Goal: Communication & Community: Answer question/provide support

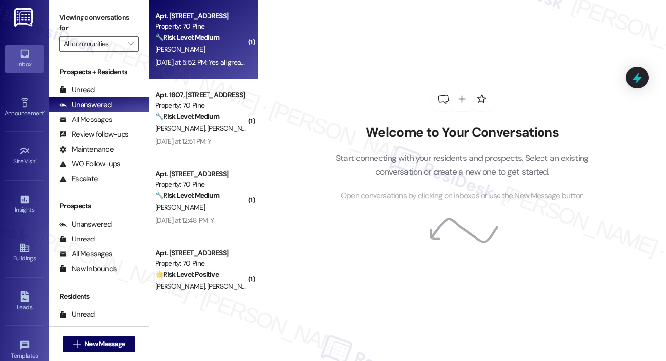
click at [214, 69] on div "[DATE] at 5:52 PM: Yes all great thank you it's fixed - what was the issue ? [D…" at bounding box center [200, 62] width 93 height 12
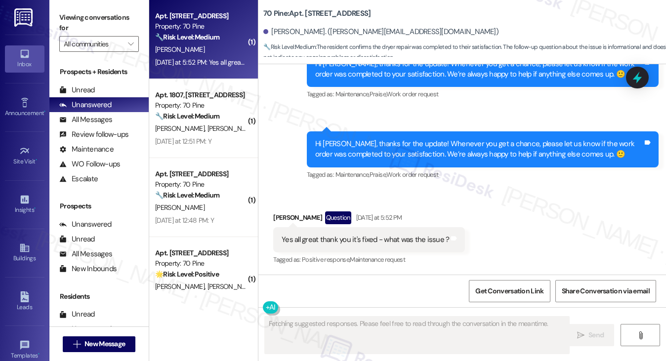
scroll to position [506, 0]
click at [450, 140] on div "Hi [PERSON_NAME], thanks for the update! Whenever you get a chance, please let …" at bounding box center [479, 149] width 328 height 21
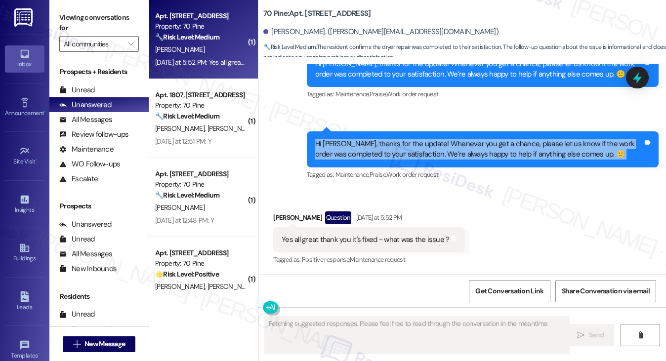
click at [450, 140] on div "Hi [PERSON_NAME], thanks for the update! Whenever you get a chance, please let …" at bounding box center [479, 149] width 328 height 21
click at [563, 148] on div "Hi [PERSON_NAME], thanks for the update! Whenever you get a chance, please let …" at bounding box center [479, 149] width 328 height 21
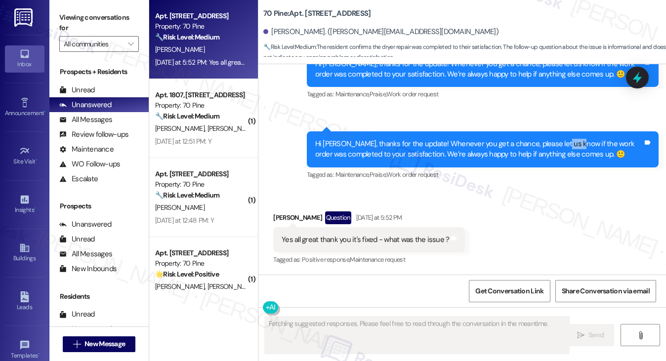
click at [563, 148] on div "Hi [PERSON_NAME], thanks for the update! Whenever you get a chance, please let …" at bounding box center [479, 149] width 328 height 21
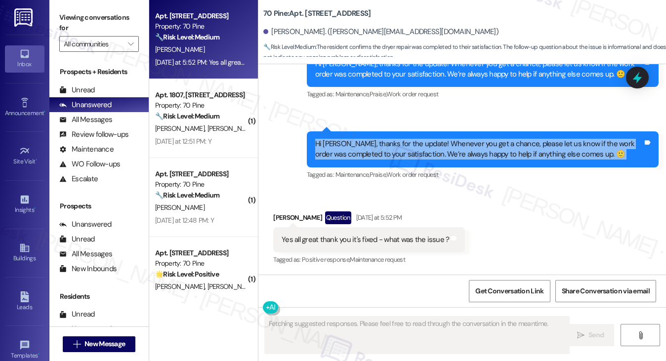
click at [563, 148] on div "Hi [PERSON_NAME], thanks for the update! Whenever you get a chance, please let …" at bounding box center [479, 149] width 328 height 21
click at [373, 148] on div "Hi [PERSON_NAME], thanks for the update! Whenever you get a chance, please let …" at bounding box center [479, 149] width 328 height 21
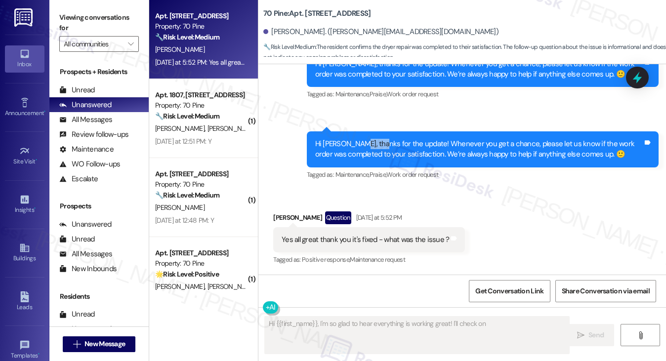
click at [373, 148] on div "Hi [PERSON_NAME], thanks for the update! Whenever you get a chance, please let …" at bounding box center [479, 149] width 328 height 21
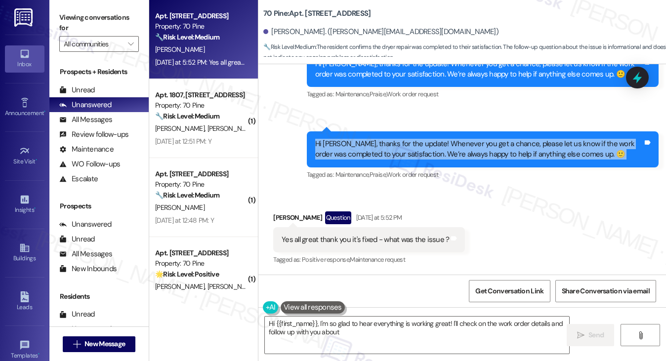
click at [373, 148] on div "Hi [PERSON_NAME], thanks for the update! Whenever you get a chance, please let …" at bounding box center [479, 149] width 328 height 21
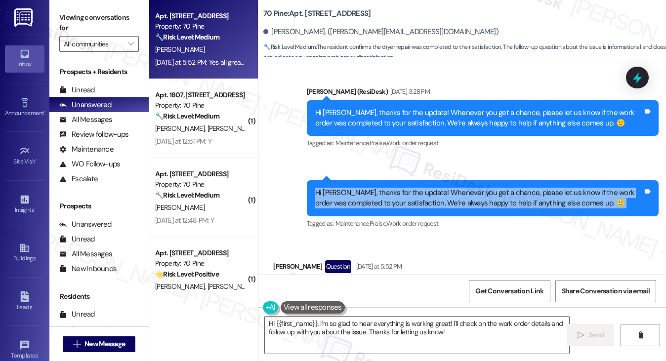
scroll to position [407, 0]
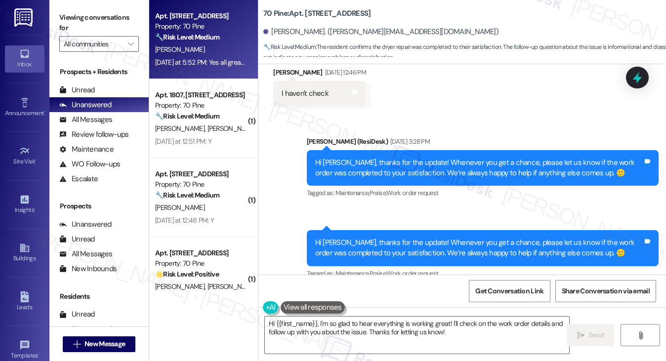
click at [385, 158] on div "Hi [PERSON_NAME], thanks for the update! Whenever you get a chance, please let …" at bounding box center [479, 168] width 328 height 21
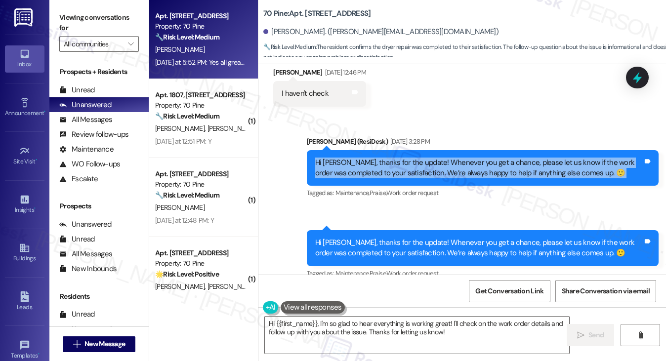
click at [385, 158] on div "Hi [PERSON_NAME], thanks for the update! Whenever you get a chance, please let …" at bounding box center [479, 168] width 328 height 21
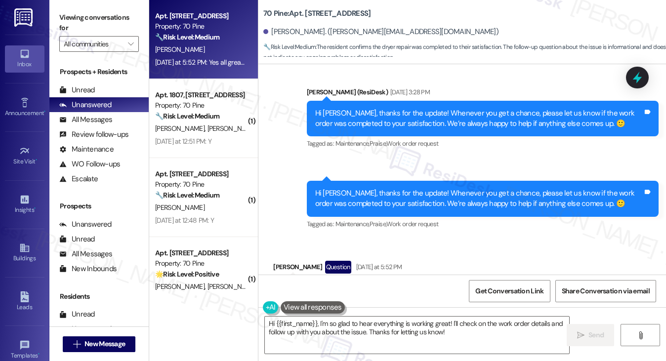
click at [420, 190] on div "Hi [PERSON_NAME], thanks for the update! Whenever you get a chance, please let …" at bounding box center [479, 198] width 328 height 21
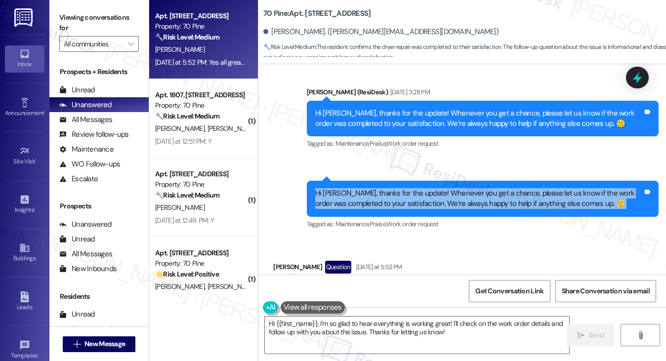
click at [420, 190] on div "Hi [PERSON_NAME], thanks for the update! Whenever you get a chance, please let …" at bounding box center [479, 198] width 328 height 21
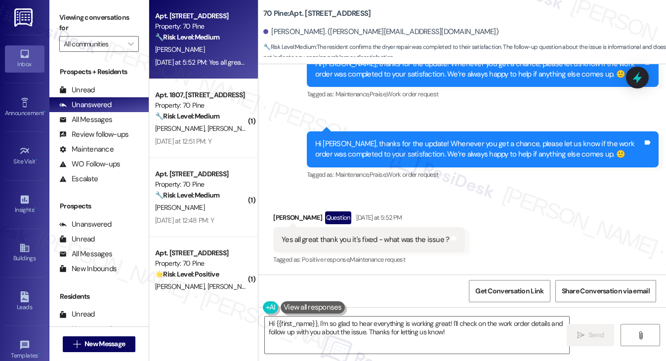
click at [373, 243] on div "Yes all great thank you it's fixed - what was the issue ?" at bounding box center [366, 240] width 168 height 10
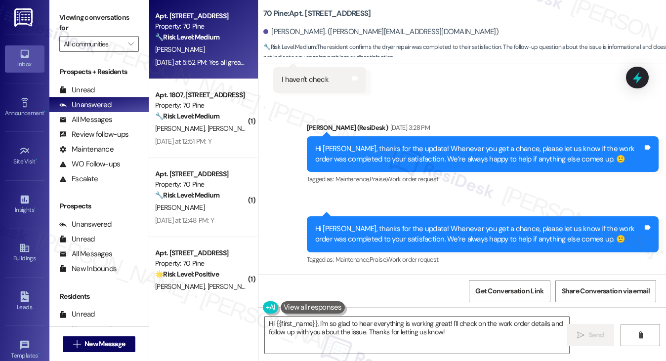
scroll to position [259, 0]
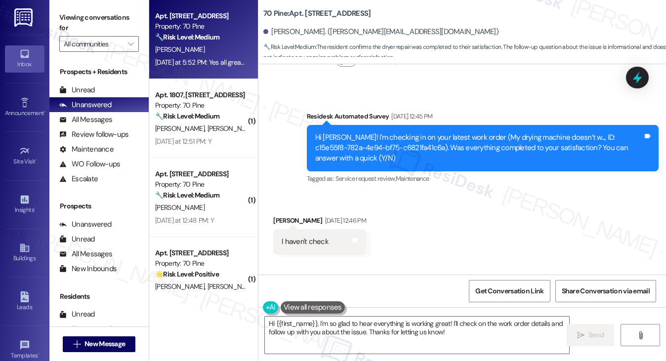
click at [451, 145] on div "Hi [PERSON_NAME]! I'm checking in on your latest work order (My drying machine …" at bounding box center [479, 148] width 328 height 32
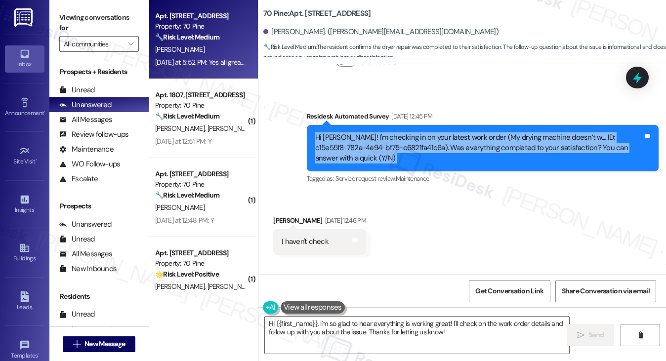
click at [451, 145] on div "Hi [PERSON_NAME]! I'm checking in on your latest work order (My drying machine …" at bounding box center [479, 148] width 328 height 32
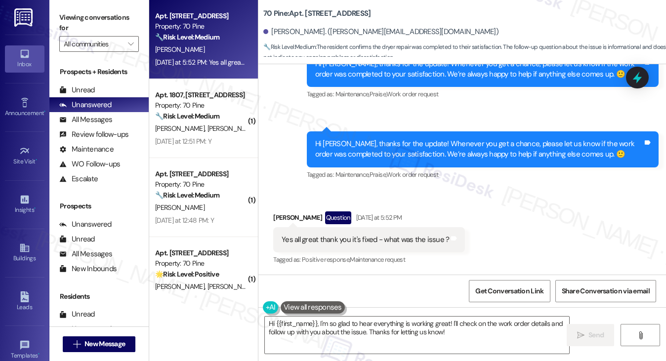
scroll to position [506, 0]
click at [390, 329] on textarea "Hi {{first_name}}, I'm so glad to hear everything is working great! I'll check …" at bounding box center [417, 335] width 305 height 37
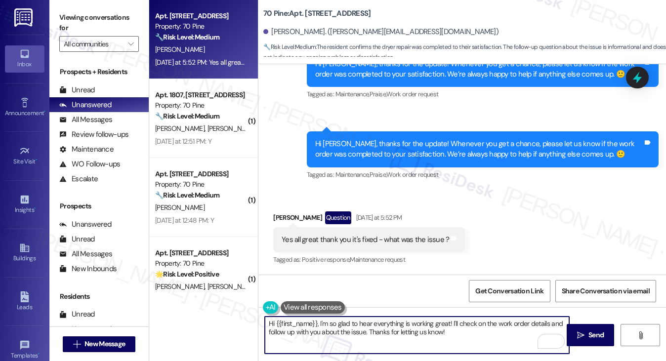
drag, startPoint x: 476, startPoint y: 334, endPoint x: 451, endPoint y: 325, distance: 26.6
click at [451, 325] on textarea "Hi {{first_name}}, I'm so glad to hear everything is working great! I'll check …" at bounding box center [417, 335] width 305 height 37
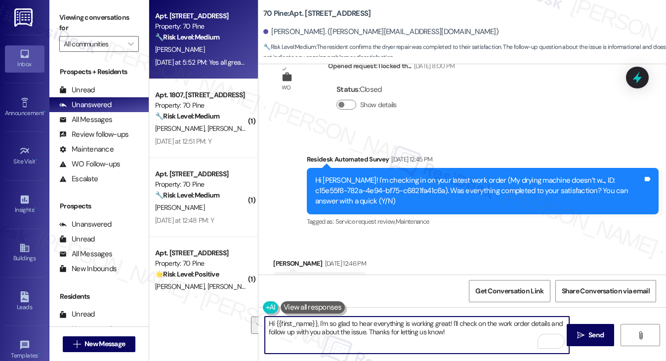
scroll to position [210, 0]
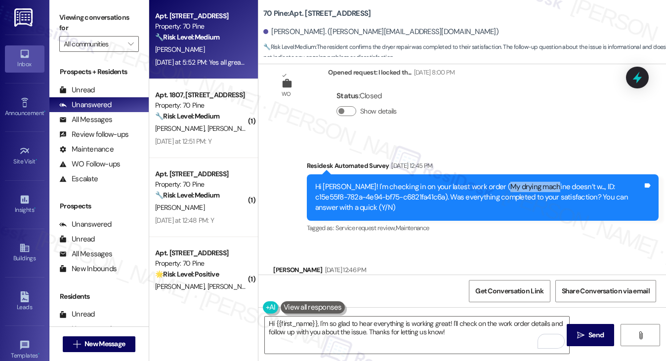
drag, startPoint x: 498, startPoint y: 185, endPoint x: 545, endPoint y: 181, distance: 47.1
click at [545, 182] on div "Hi [PERSON_NAME]! I'm checking in on your latest work order (My drying machine …" at bounding box center [479, 198] width 328 height 32
click at [543, 182] on div "Hi [PERSON_NAME]! I'm checking in on your latest work order (My drying machine …" at bounding box center [479, 198] width 328 height 32
click at [495, 187] on div "Hi [PERSON_NAME]! I'm checking in on your latest work order (My drying machine …" at bounding box center [479, 198] width 328 height 32
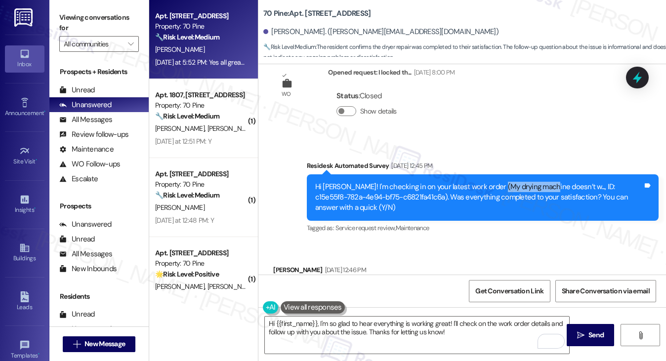
drag, startPoint x: 495, startPoint y: 187, endPoint x: 541, endPoint y: 182, distance: 46.3
click at [541, 182] on div "Hi [PERSON_NAME]! I'm checking in on your latest work order (My drying machine …" at bounding box center [479, 198] width 328 height 32
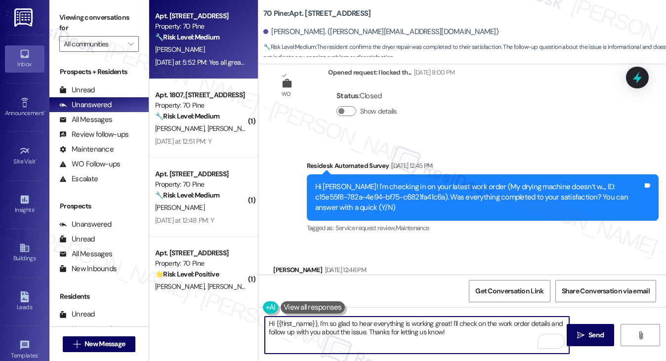
click at [468, 331] on textarea "Hi {{first_name}}, I'm so glad to hear everything is working great! I'll check …" at bounding box center [417, 335] width 305 height 37
drag, startPoint x: 466, startPoint y: 332, endPoint x: 451, endPoint y: 326, distance: 16.0
click at [451, 326] on textarea "Hi {{first_name}}, I'm so glad to hear everything is working great! I'll check …" at bounding box center [417, 335] width 305 height 37
paste textarea "drying machine"
click at [334, 340] on textarea "Hi {{first_name}}, I'm so glad to hear everything is working great! The issue w…" at bounding box center [417, 335] width 305 height 37
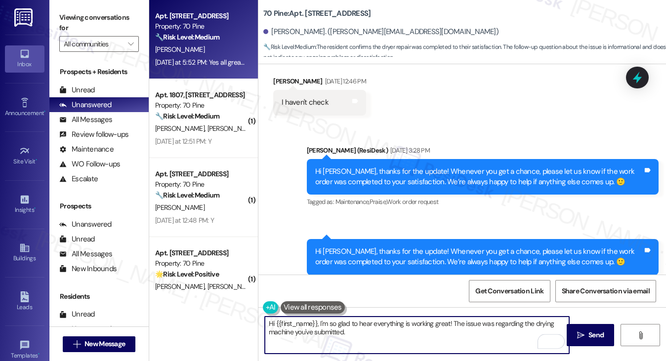
scroll to position [506, 0]
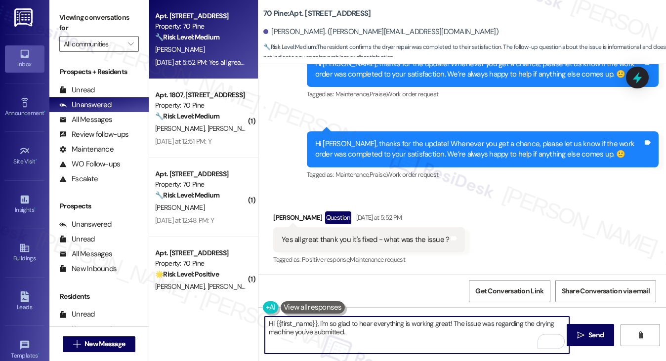
type textarea "Hi {{first_name}}, I'm so glad to hear everything is working great! The issue w…"
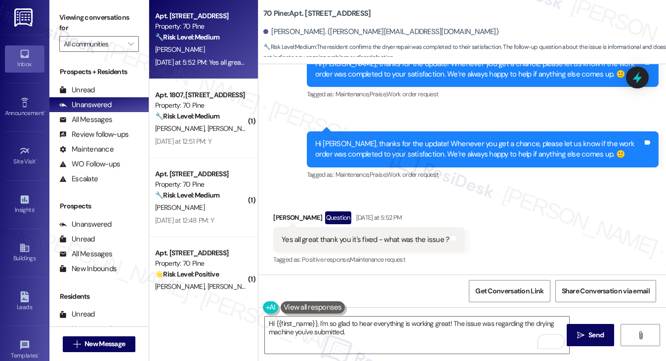
click at [366, 242] on div "Yes all great thank you it's fixed - what was the issue ?" at bounding box center [366, 240] width 168 height 10
click at [340, 328] on textarea "Hi {{first_name}}, I'm so glad to hear everything is working great! The issue w…" at bounding box center [417, 335] width 305 height 37
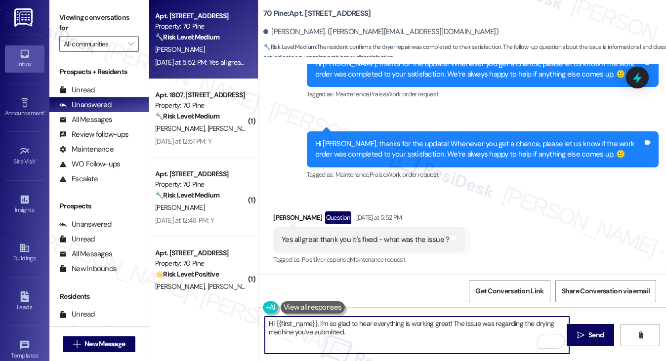
click at [410, 242] on div "Yes all great thank you it's fixed - what was the issue ?" at bounding box center [366, 240] width 168 height 10
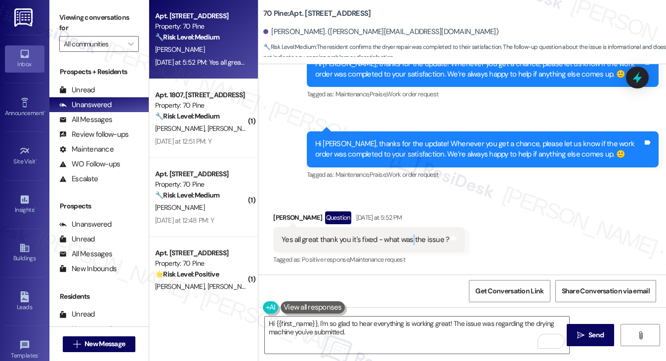
click at [410, 242] on div "Yes all great thank you it's fixed - what was the issue ?" at bounding box center [366, 240] width 168 height 10
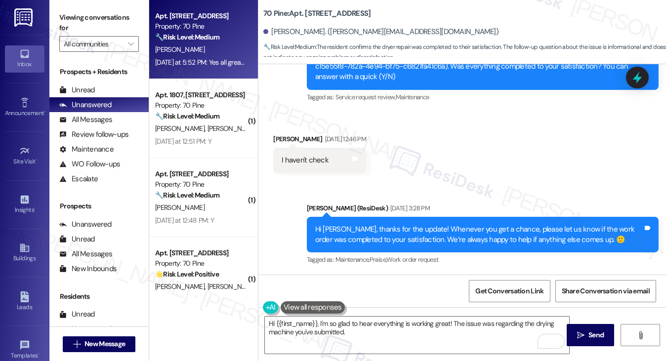
scroll to position [358, 0]
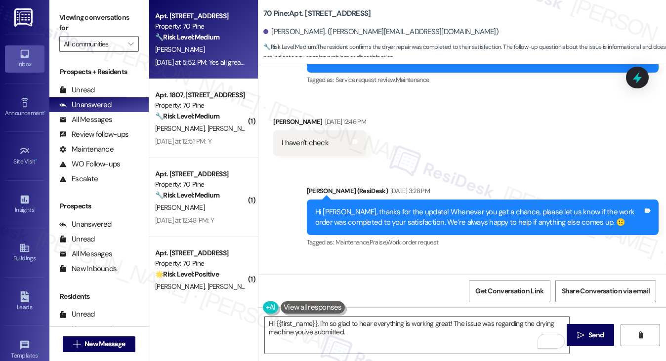
click at [480, 221] on div "Hi [PERSON_NAME], thanks for the update! Whenever you get a chance, please let …" at bounding box center [479, 217] width 328 height 21
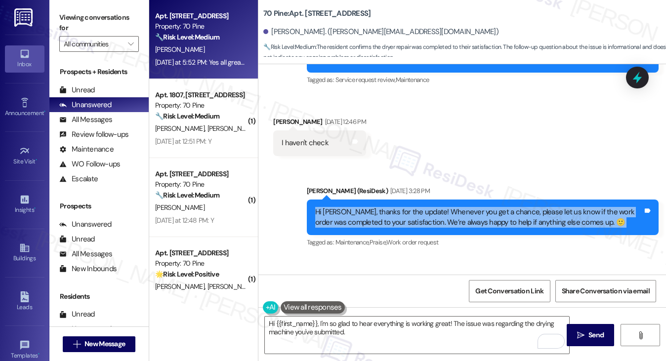
click at [480, 221] on div "Hi [PERSON_NAME], thanks for the update! Whenever you get a chance, please let …" at bounding box center [479, 217] width 328 height 21
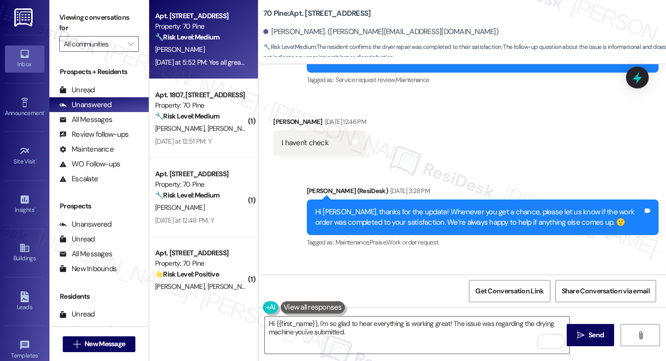
click at [99, 12] on label "Viewing conversations for" at bounding box center [99, 23] width 80 height 26
click at [383, 334] on textarea "Hi {{first_name}}, I'm so glad to hear everything is working great! The issue w…" at bounding box center [417, 335] width 305 height 37
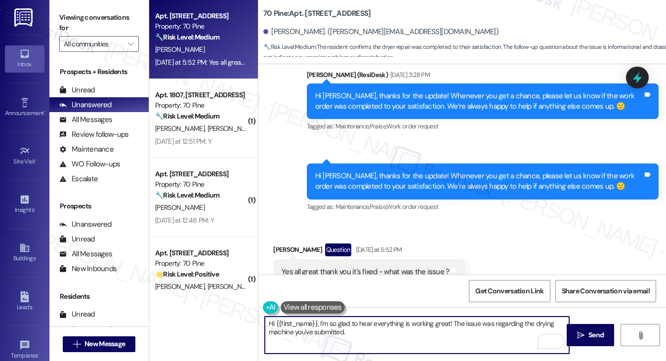
scroll to position [506, 0]
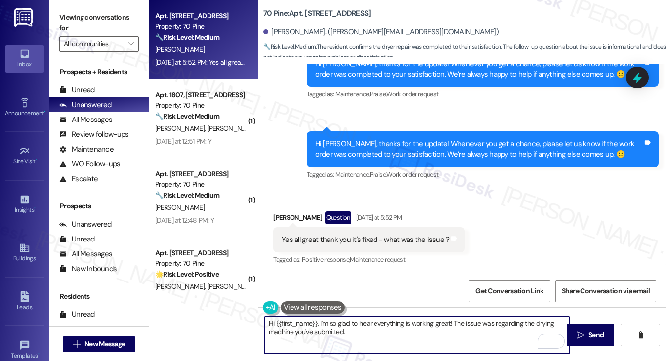
click at [330, 332] on textarea "Hi {{first_name}}, I'm so glad to hear everything is working great! The issue w…" at bounding box center [417, 335] width 305 height 37
click at [361, 332] on textarea "Hi {{first_name}}, I'm so glad to hear everything is working great! The issue w…" at bounding box center [417, 335] width 305 height 37
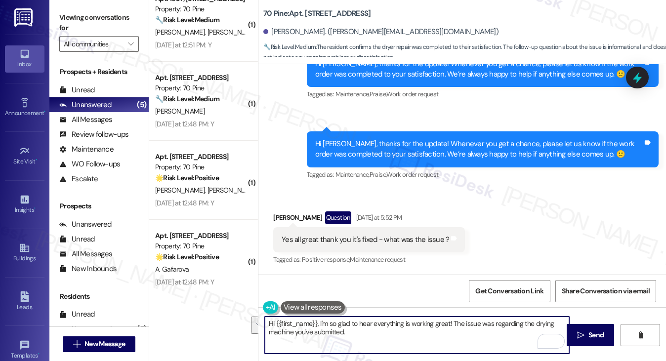
scroll to position [104, 0]
